Goal: Find specific page/section: Find specific page/section

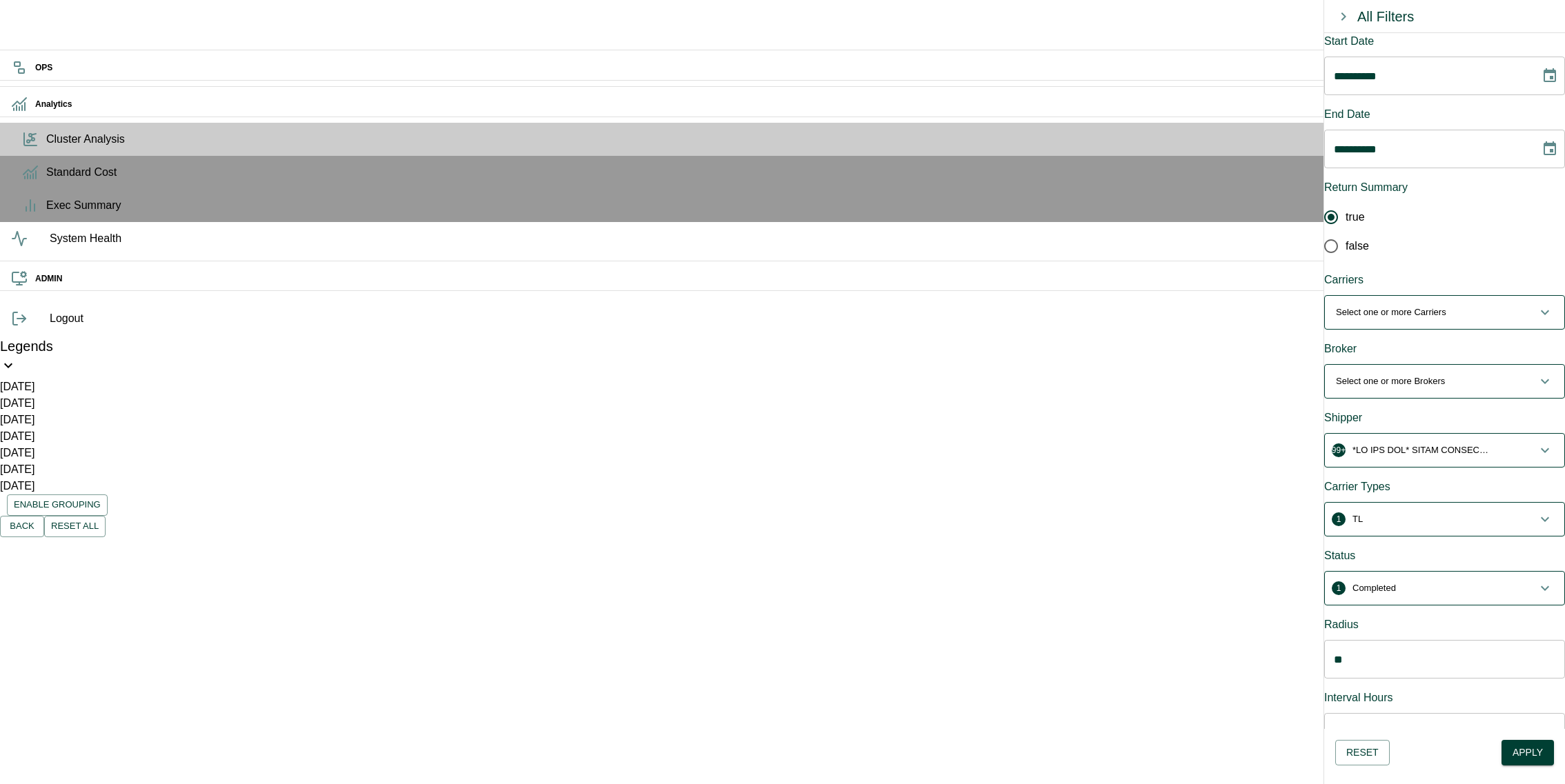
click at [24, 148] on icon at bounding box center [30, 139] width 16 height 16
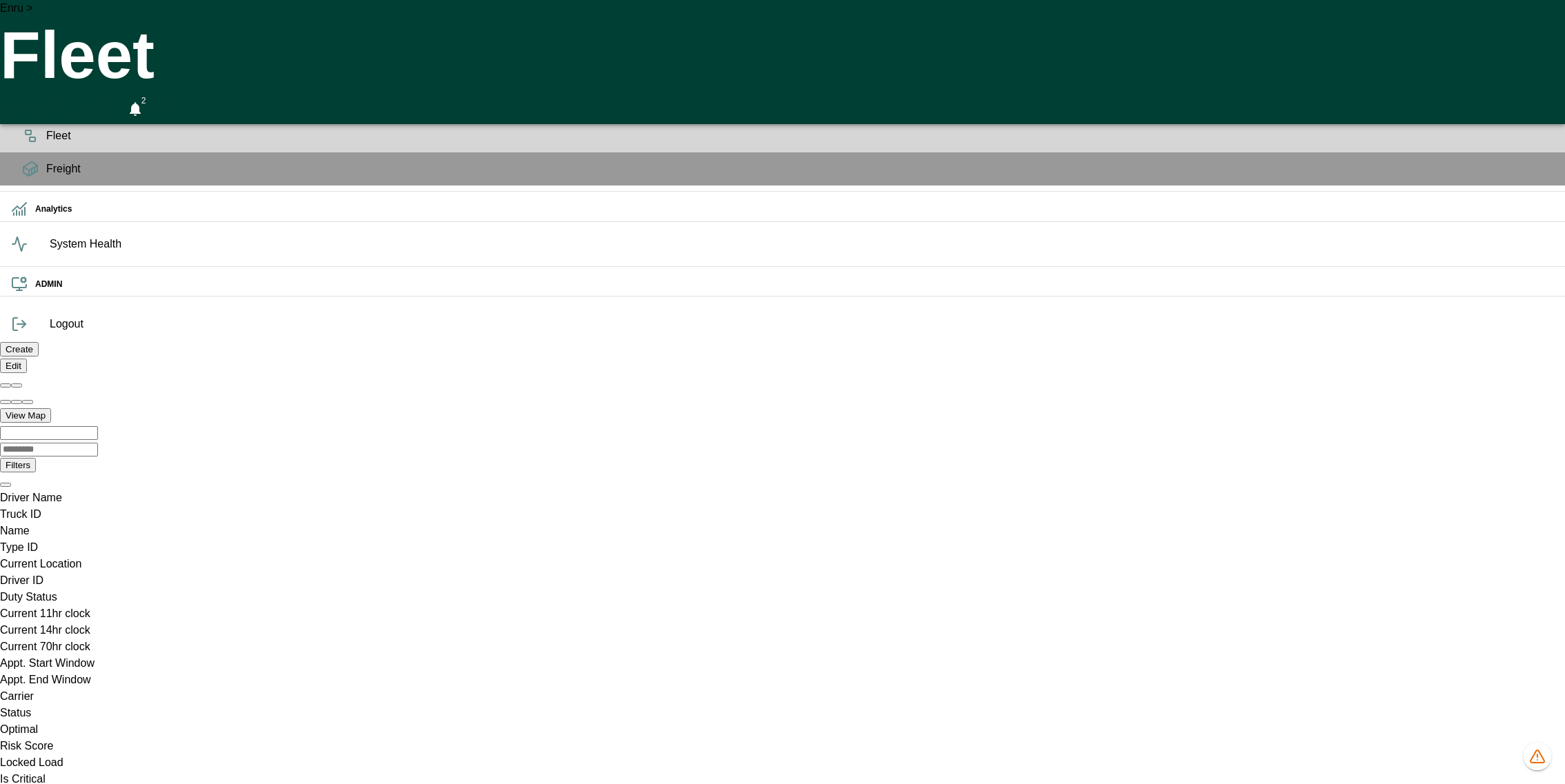
scroll to position [0, 393]
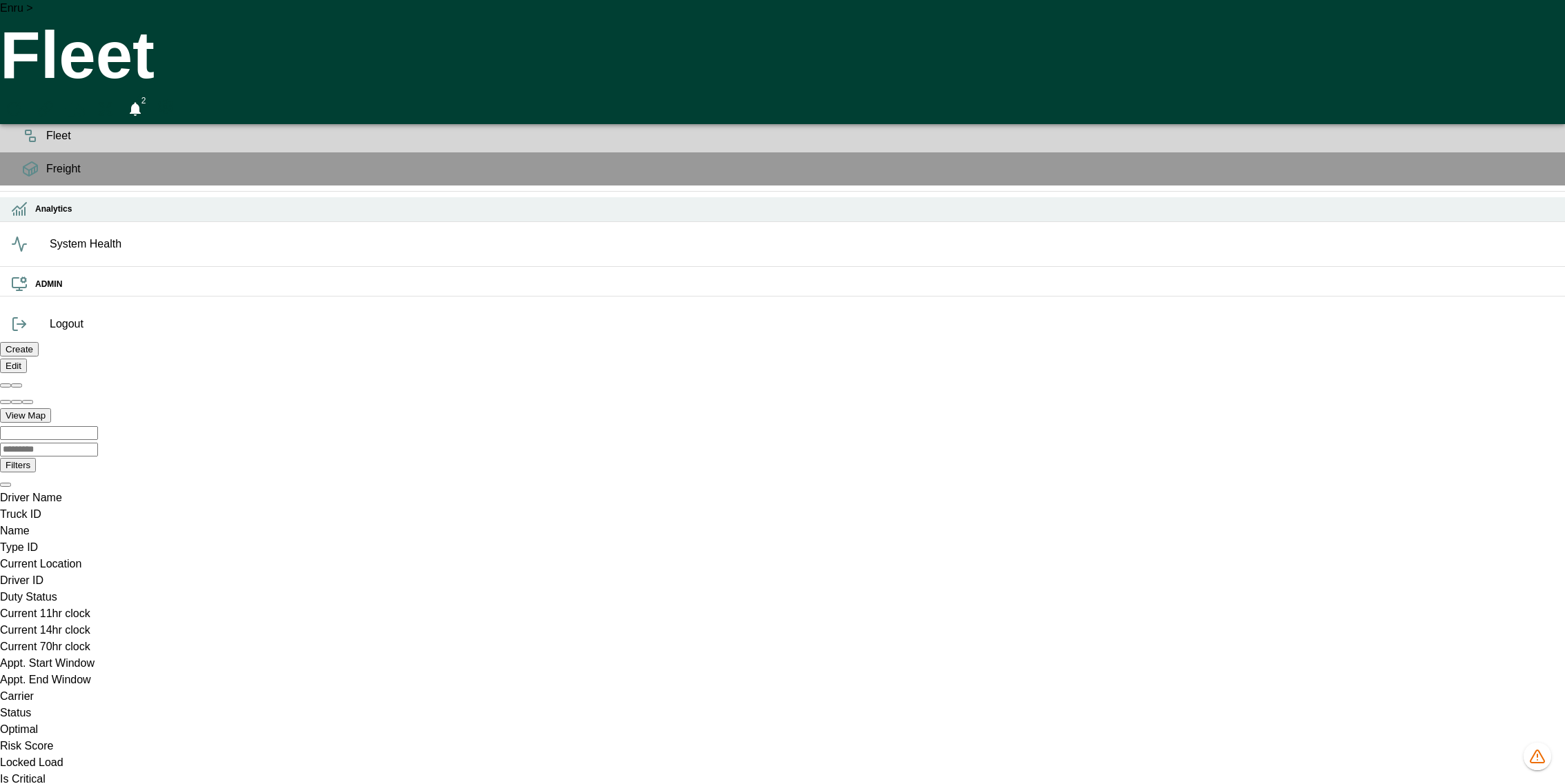
click at [21, 211] on icon at bounding box center [19, 207] width 14 height 9
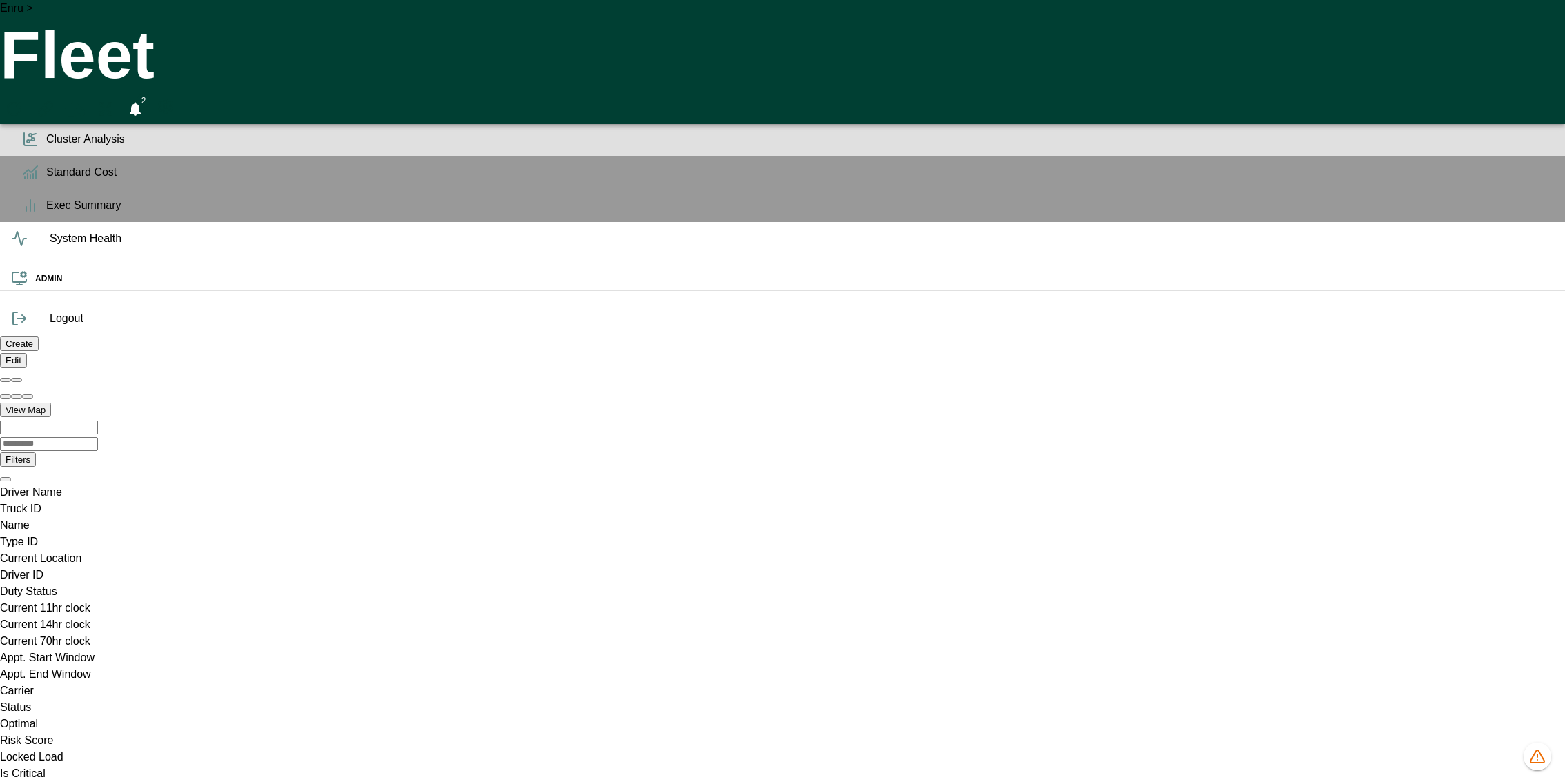
click at [46, 148] on span "Cluster Analysis" at bounding box center [800, 139] width 1508 height 16
